Goal: Task Accomplishment & Management: Use online tool/utility

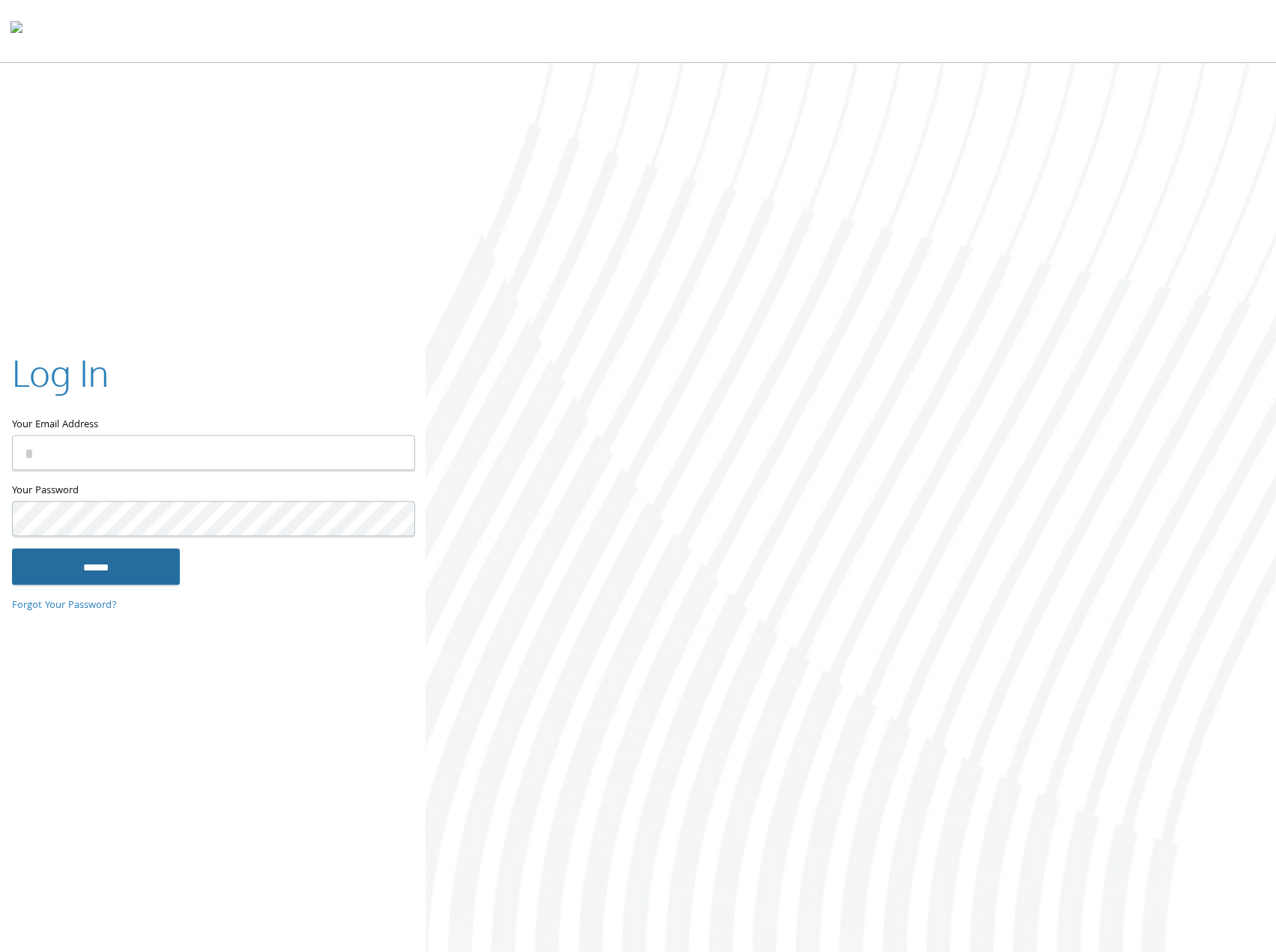
type input "**********"
click at [104, 576] on input "******" at bounding box center [96, 566] width 168 height 36
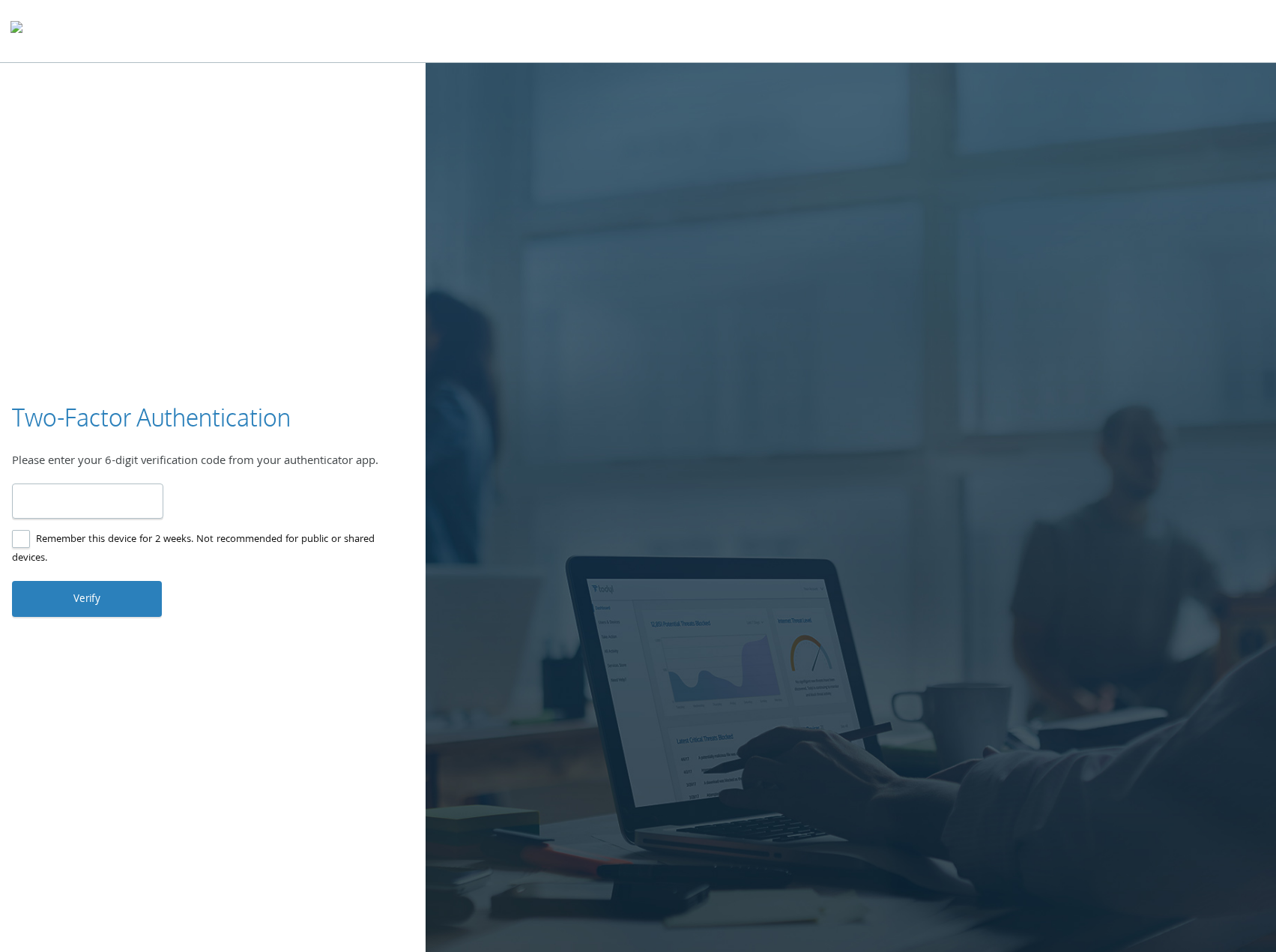
click at [105, 499] on input "number" at bounding box center [88, 501] width 152 height 35
type input "******"
